Goal: Find specific page/section

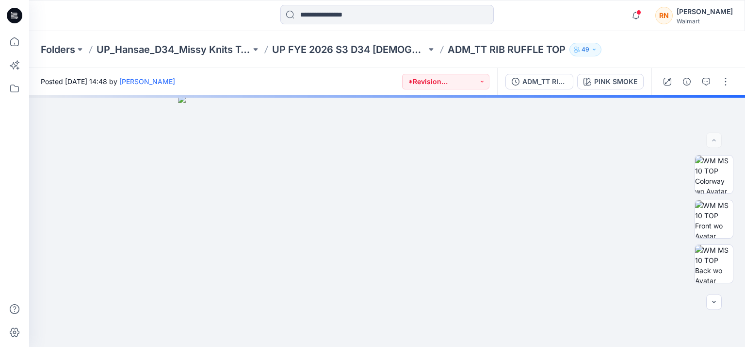
click at [16, 13] on icon at bounding box center [15, 13] width 5 height 0
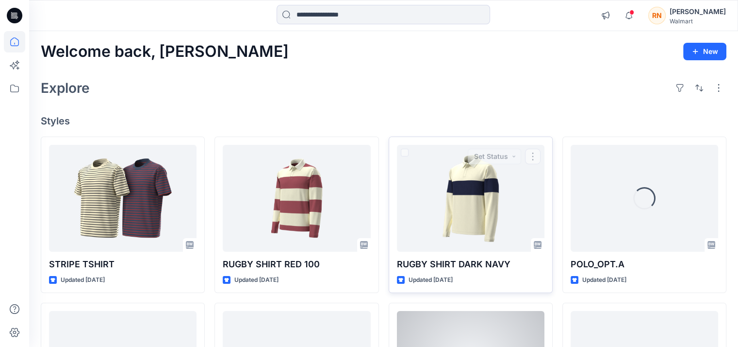
scroll to position [194, 0]
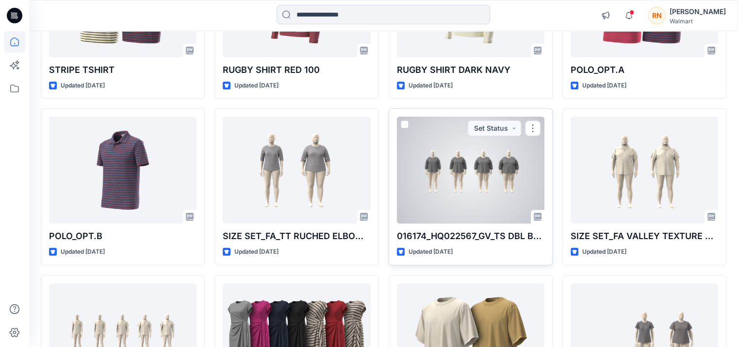
click at [450, 161] on div at bounding box center [471, 169] width 148 height 107
